Goal: Book appointment/travel/reservation

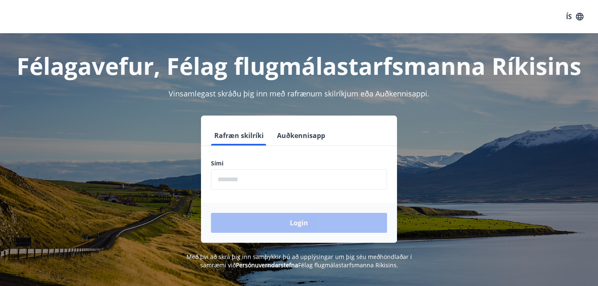
click at [274, 183] on input "phone" at bounding box center [299, 179] width 176 height 20
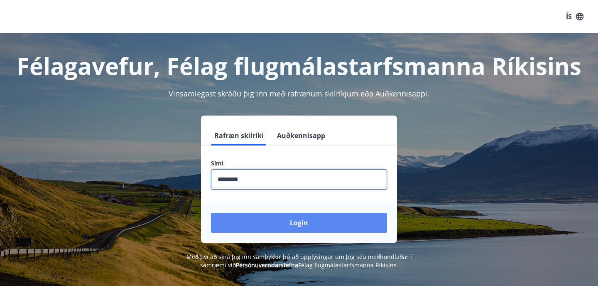
type input "********"
click at [288, 224] on button "Login" at bounding box center [299, 223] width 176 height 20
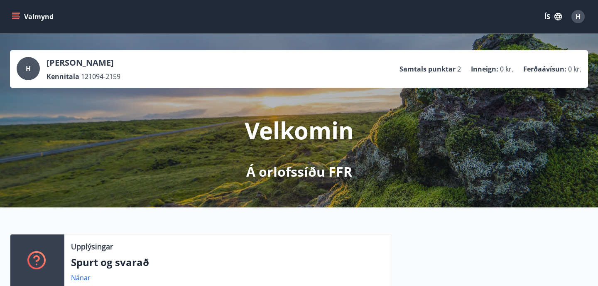
click at [16, 18] on icon "menu" at bounding box center [15, 18] width 7 height 1
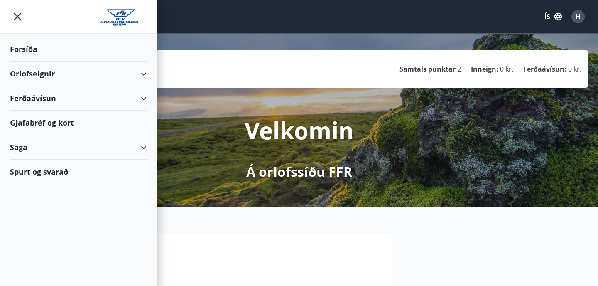
click at [145, 77] on div "Orlofseignir" at bounding box center [78, 73] width 137 height 24
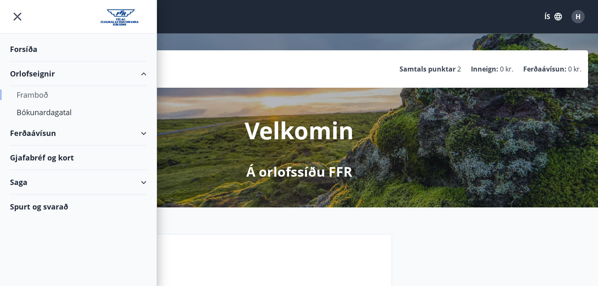
click at [82, 100] on div "Framboð" at bounding box center [78, 94] width 123 height 17
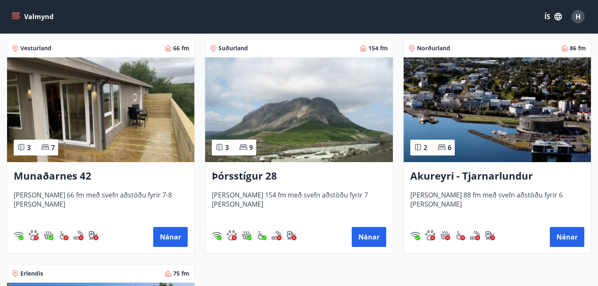
scroll to position [153, 0]
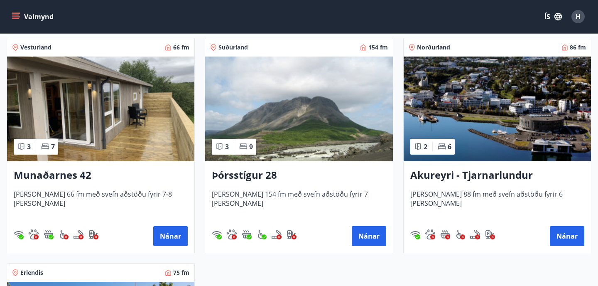
click at [247, 177] on h3 "Þórsstígur 28" at bounding box center [299, 175] width 174 height 15
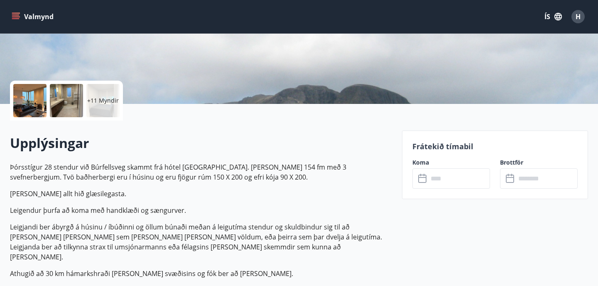
scroll to position [150, 0]
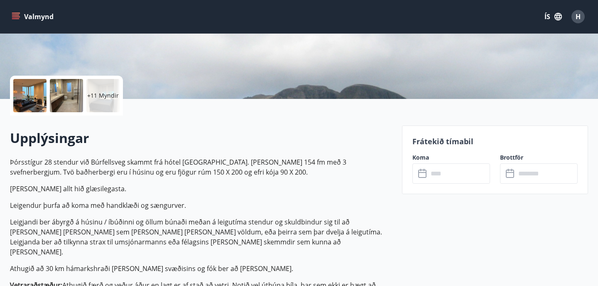
click at [45, 93] on div at bounding box center [29, 95] width 33 height 33
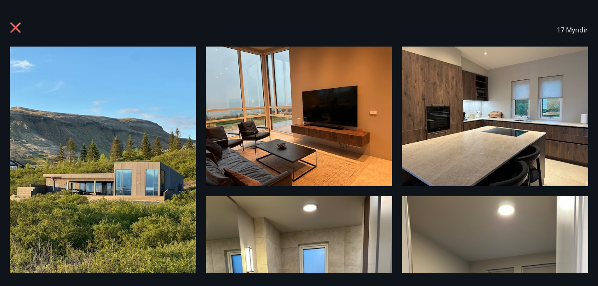
click at [174, 164] on img at bounding box center [103, 171] width 186 height 248
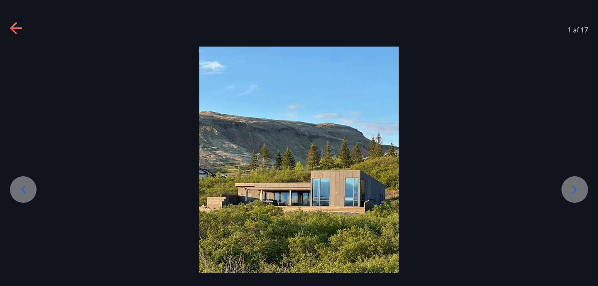
click at [579, 190] on icon at bounding box center [574, 189] width 13 height 13
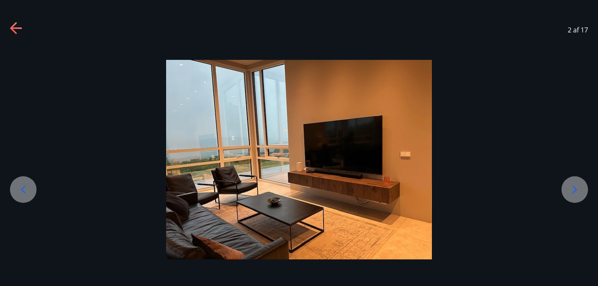
click at [579, 190] on icon at bounding box center [574, 189] width 13 height 13
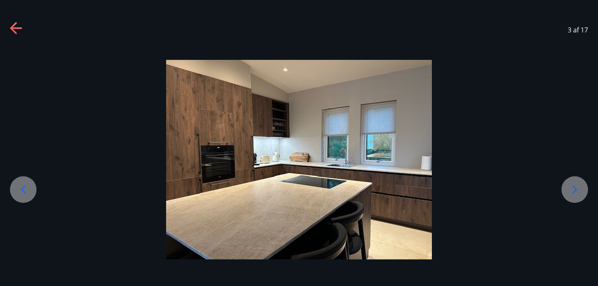
click at [579, 190] on icon at bounding box center [574, 189] width 13 height 13
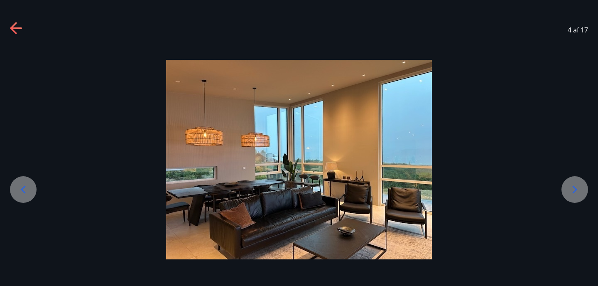
click at [579, 190] on icon at bounding box center [574, 189] width 13 height 13
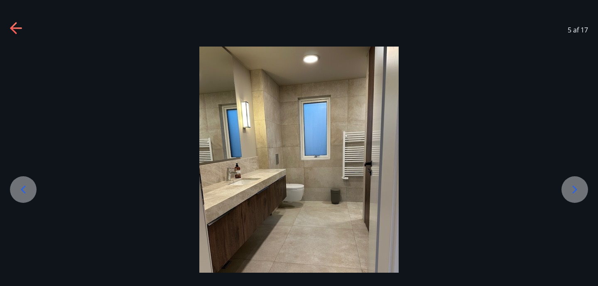
click at [579, 190] on icon at bounding box center [574, 189] width 13 height 13
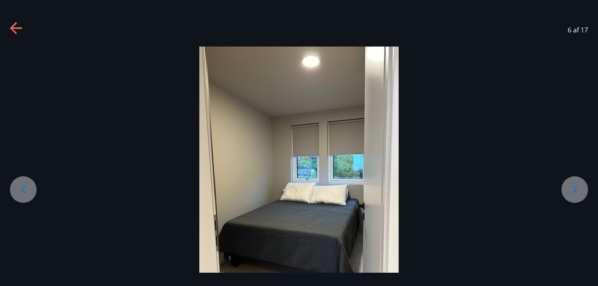
click at [579, 190] on icon at bounding box center [574, 189] width 13 height 13
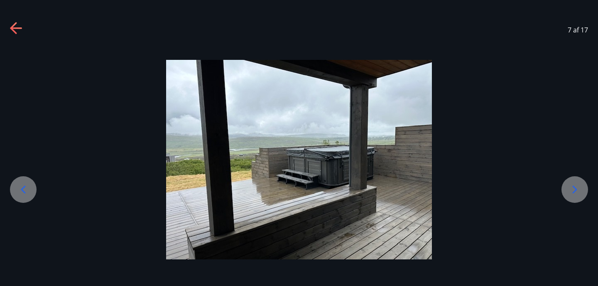
click at [579, 190] on icon at bounding box center [574, 189] width 13 height 13
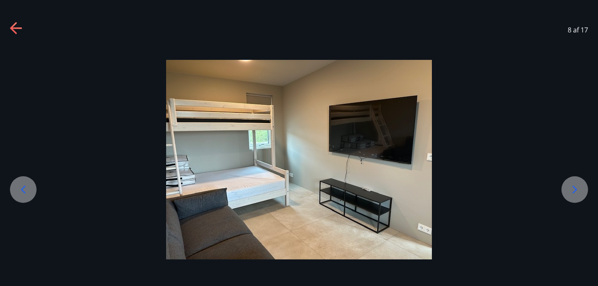
click at [579, 190] on icon at bounding box center [574, 189] width 13 height 13
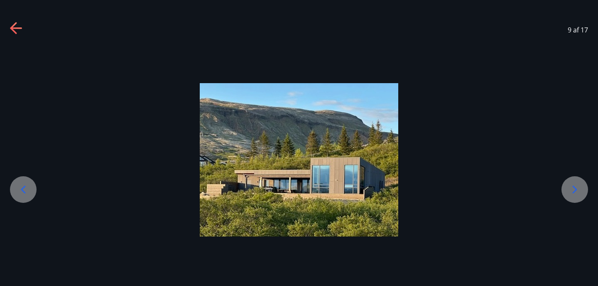
click at [579, 190] on icon at bounding box center [574, 189] width 13 height 13
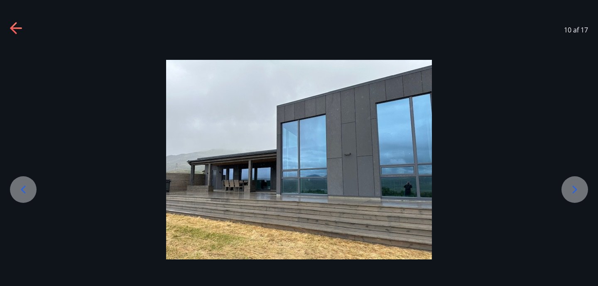
click at [579, 190] on icon at bounding box center [574, 189] width 13 height 13
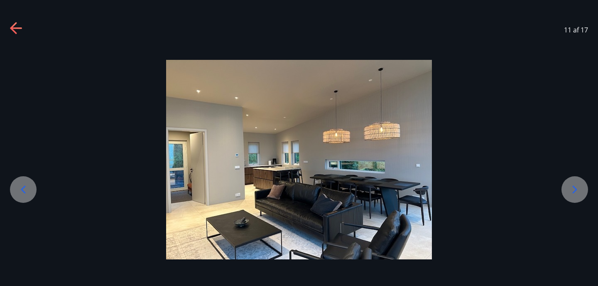
click at [579, 190] on icon at bounding box center [574, 189] width 13 height 13
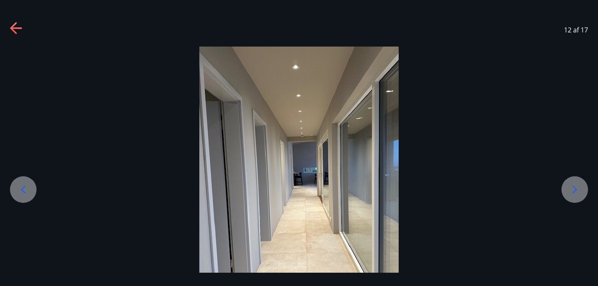
click at [579, 190] on icon at bounding box center [574, 189] width 13 height 13
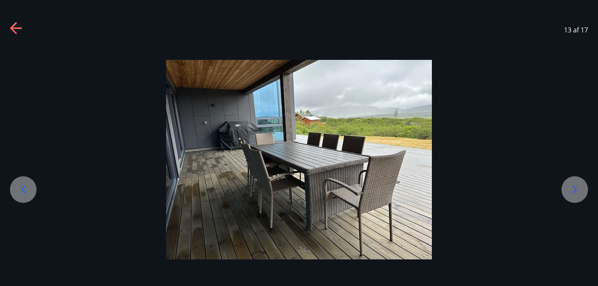
click at [579, 190] on icon at bounding box center [574, 189] width 13 height 13
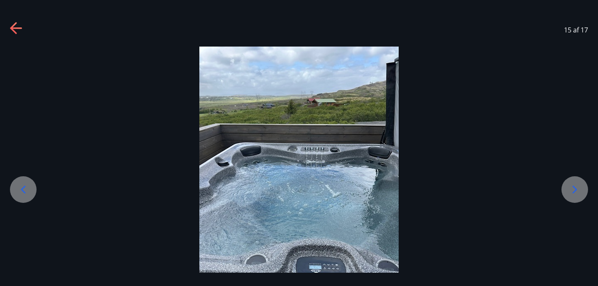
click at [579, 190] on icon at bounding box center [574, 189] width 13 height 13
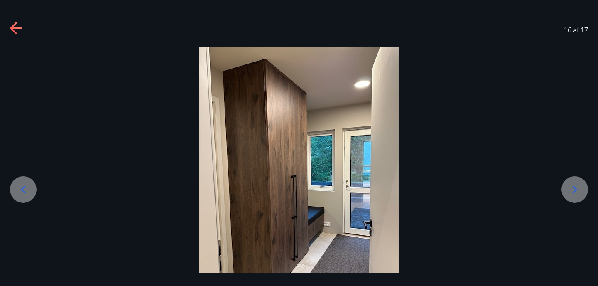
click at [579, 190] on icon at bounding box center [574, 189] width 13 height 13
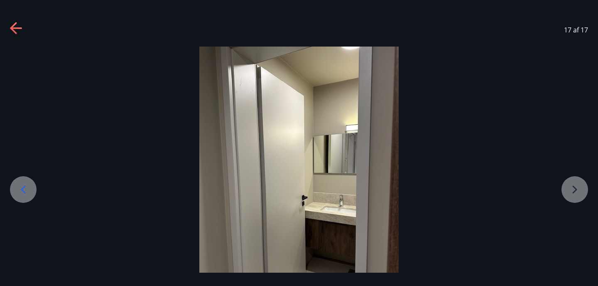
click at [579, 190] on div at bounding box center [299, 180] width 598 height 266
click at [8, 33] on div "17 af 17" at bounding box center [299, 29] width 598 height 33
click at [12, 27] on icon at bounding box center [13, 28] width 7 height 12
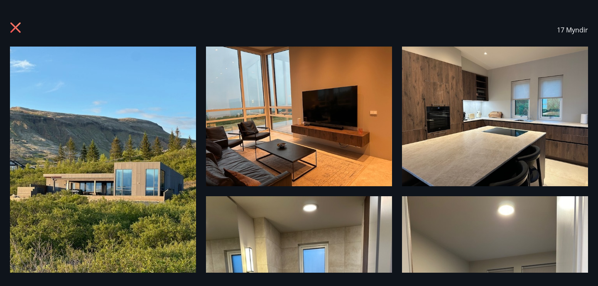
click at [20, 27] on icon at bounding box center [16, 28] width 13 height 13
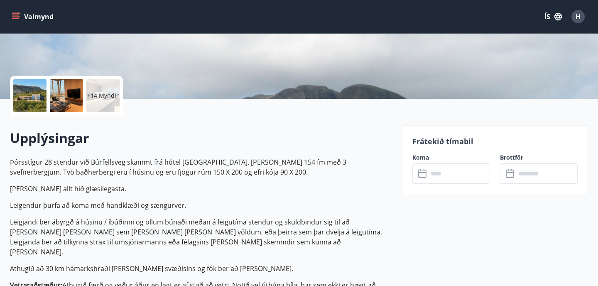
click at [6, 9] on div "Valmynd ÍS H" at bounding box center [299, 16] width 598 height 33
click at [12, 15] on icon "menu" at bounding box center [15, 15] width 7 height 1
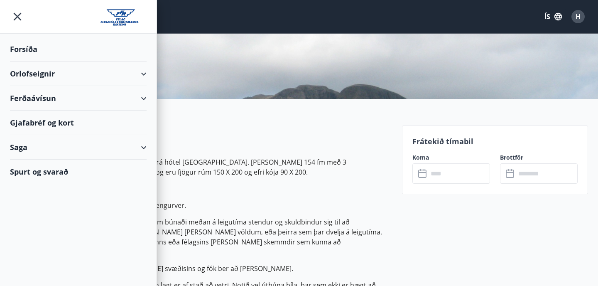
click at [50, 75] on div "Orlofseignir" at bounding box center [78, 73] width 137 height 24
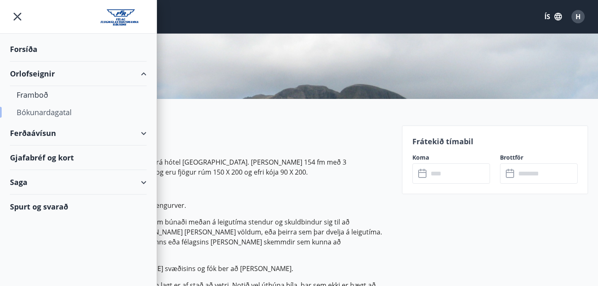
click at [45, 112] on div "Bókunardagatal" at bounding box center [78, 111] width 123 height 17
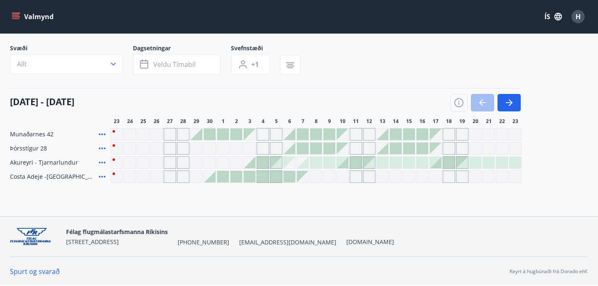
scroll to position [53, 0]
click at [509, 99] on icon "button" at bounding box center [509, 103] width 10 height 10
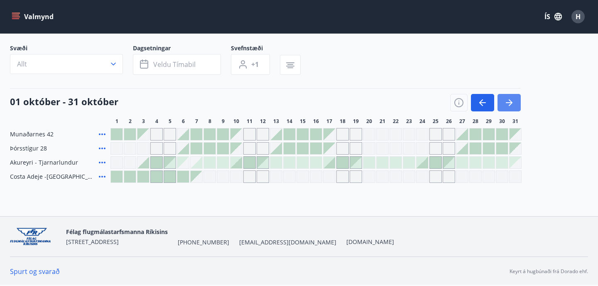
click at [514, 101] on icon "button" at bounding box center [509, 103] width 10 height 10
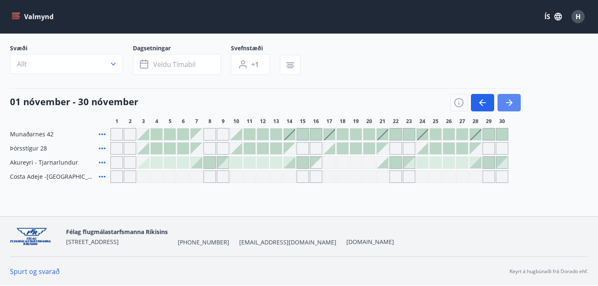
click at [514, 101] on icon "button" at bounding box center [509, 103] width 10 height 10
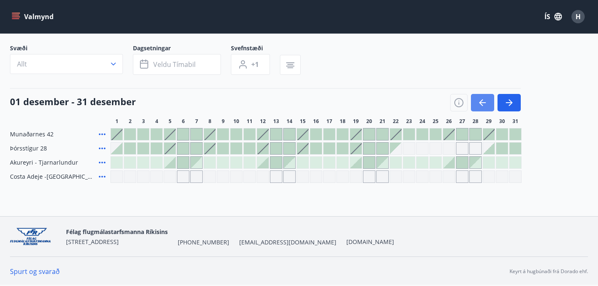
click at [481, 101] on icon "button" at bounding box center [482, 103] width 10 height 10
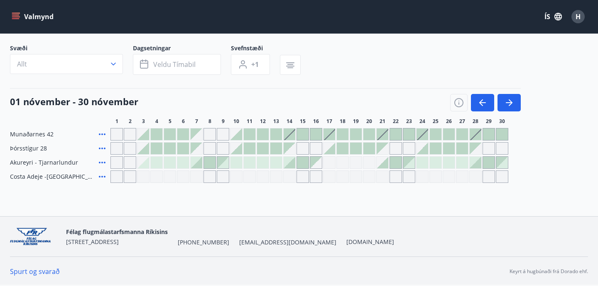
click at [477, 152] on div "Gráir dagar eru ekki bókanlegir" at bounding box center [476, 148] width 12 height 12
click at [490, 150] on div "Gráir dagar eru ekki bókanlegir" at bounding box center [488, 148] width 12 height 12
click at [512, 106] on icon "button" at bounding box center [509, 103] width 10 height 10
